Goal: Task Accomplishment & Management: Manage account settings

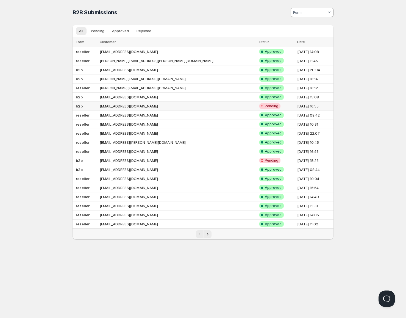
click at [161, 106] on td "[EMAIL_ADDRESS][DOMAIN_NAME]" at bounding box center [178, 106] width 160 height 9
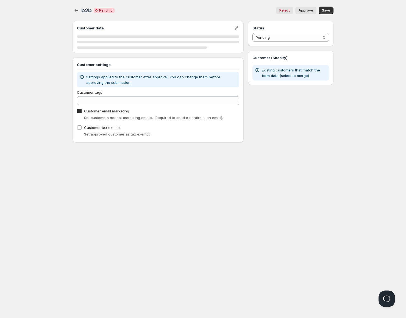
checkbox input "true"
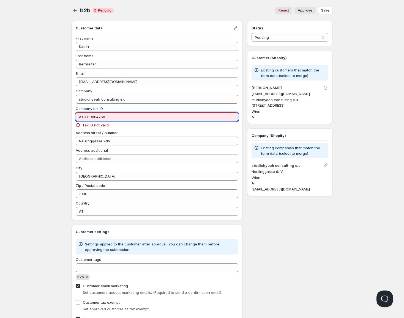
click at [87, 117] on input "ATU 80884768" at bounding box center [157, 116] width 163 height 9
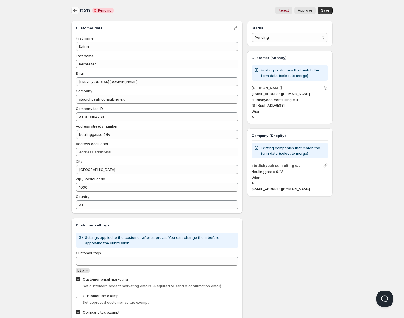
click at [72, 9] on button "button" at bounding box center [75, 11] width 8 height 8
type input "ATU 80884768"
click at [78, 11] on icon "button" at bounding box center [74, 10] width 5 height 5
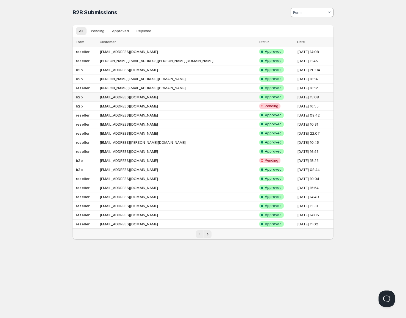
click at [164, 99] on td "[EMAIL_ADDRESS][DOMAIN_NAME]" at bounding box center [178, 97] width 160 height 9
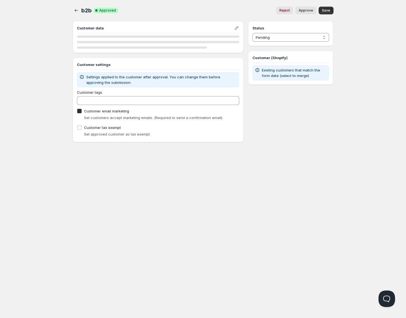
checkbox input "true"
select select "1"
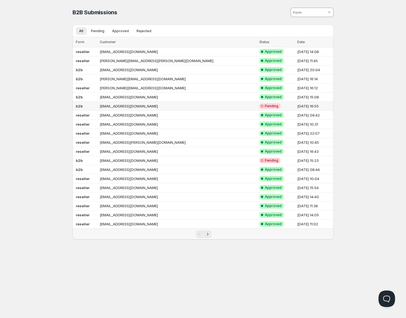
click at [178, 106] on td "[EMAIL_ADDRESS][DOMAIN_NAME]" at bounding box center [178, 106] width 160 height 9
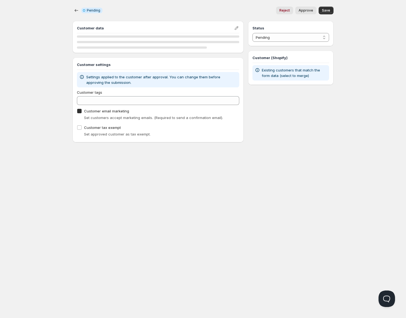
checkbox input "true"
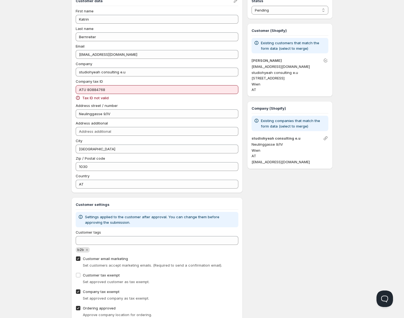
scroll to position [23, 0]
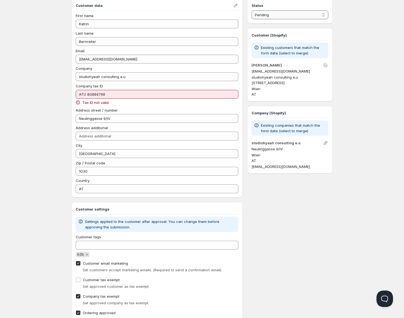
click at [287, 18] on select "Pending Approved Rejected Ignored Spam" at bounding box center [289, 14] width 77 height 9
select select "3"
click at [251, 10] on select "Pending Approved Rejected Ignored Spam" at bounding box center [289, 14] width 77 height 9
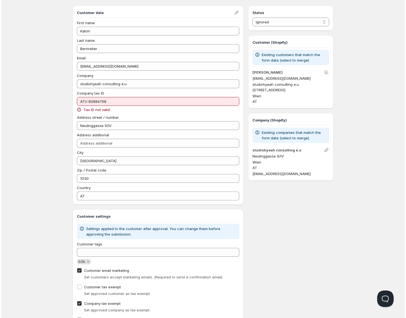
scroll to position [0, 0]
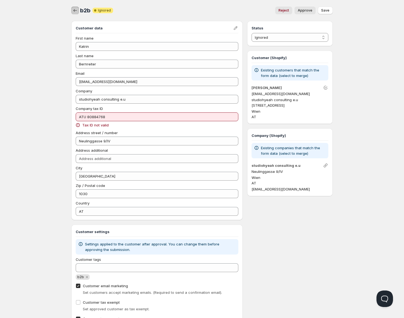
click at [74, 11] on icon "button" at bounding box center [75, 10] width 4 height 3
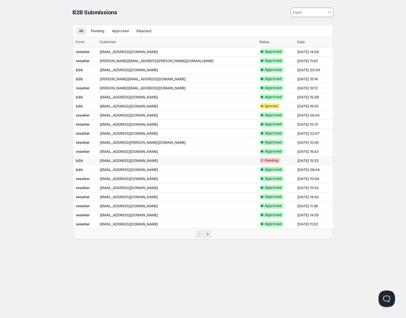
click at [164, 161] on td "[EMAIL_ADDRESS][DOMAIN_NAME]" at bounding box center [178, 160] width 160 height 9
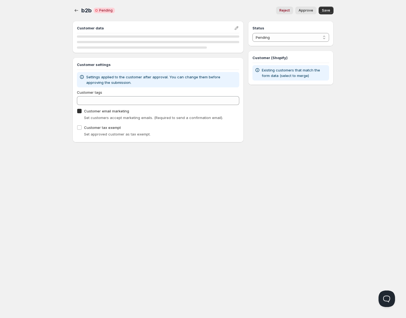
checkbox input "true"
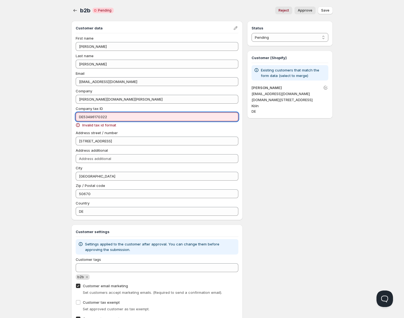
click at [117, 119] on input "DE53496170322" at bounding box center [157, 116] width 163 height 9
click at [314, 191] on div "Status Pending Approved Rejected Ignored Spam Pending Customer (Shopify) Existi…" at bounding box center [290, 215] width 86 height 389
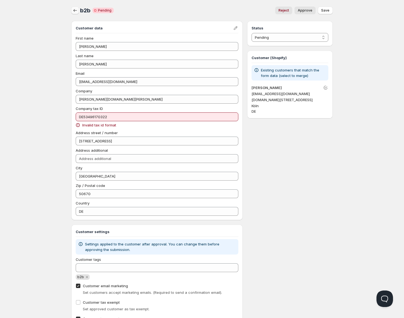
click at [73, 12] on icon "button" at bounding box center [74, 10] width 5 height 5
